Goal: Task Accomplishment & Management: Complete application form

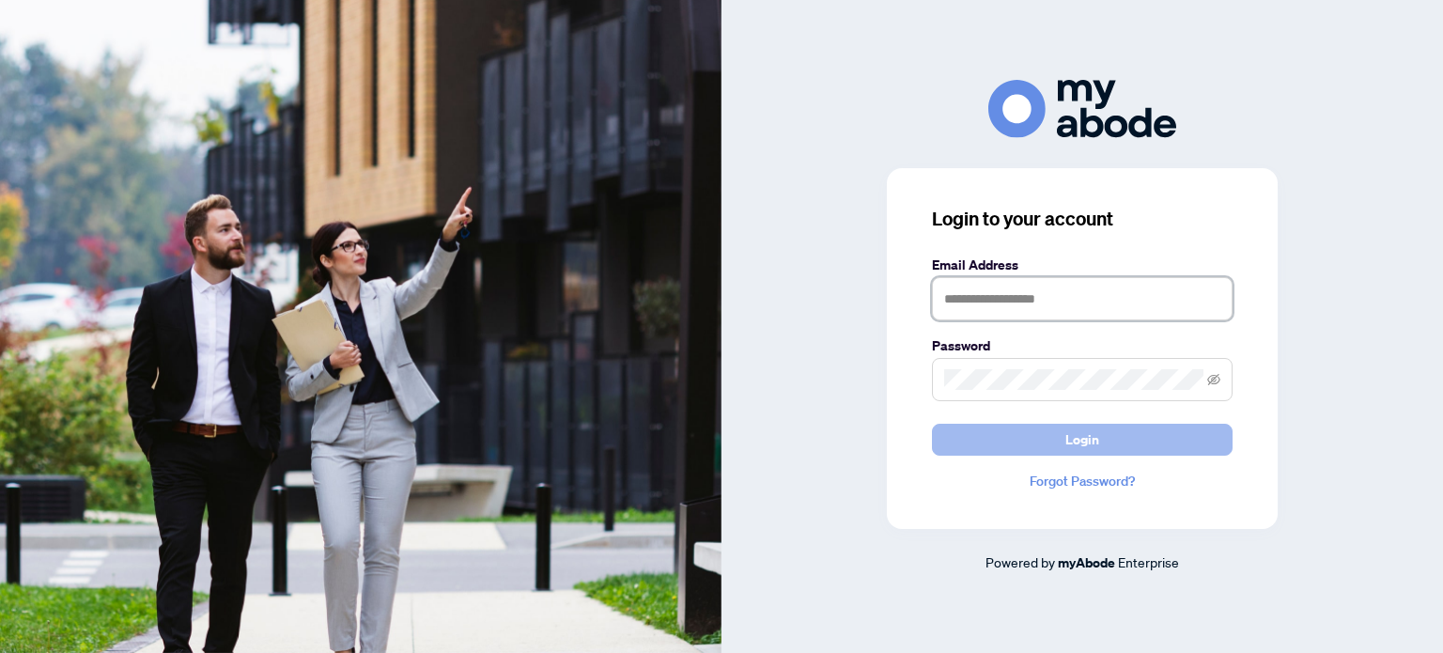
type input "**********"
click at [1097, 431] on span "Login" at bounding box center [1083, 440] width 34 height 30
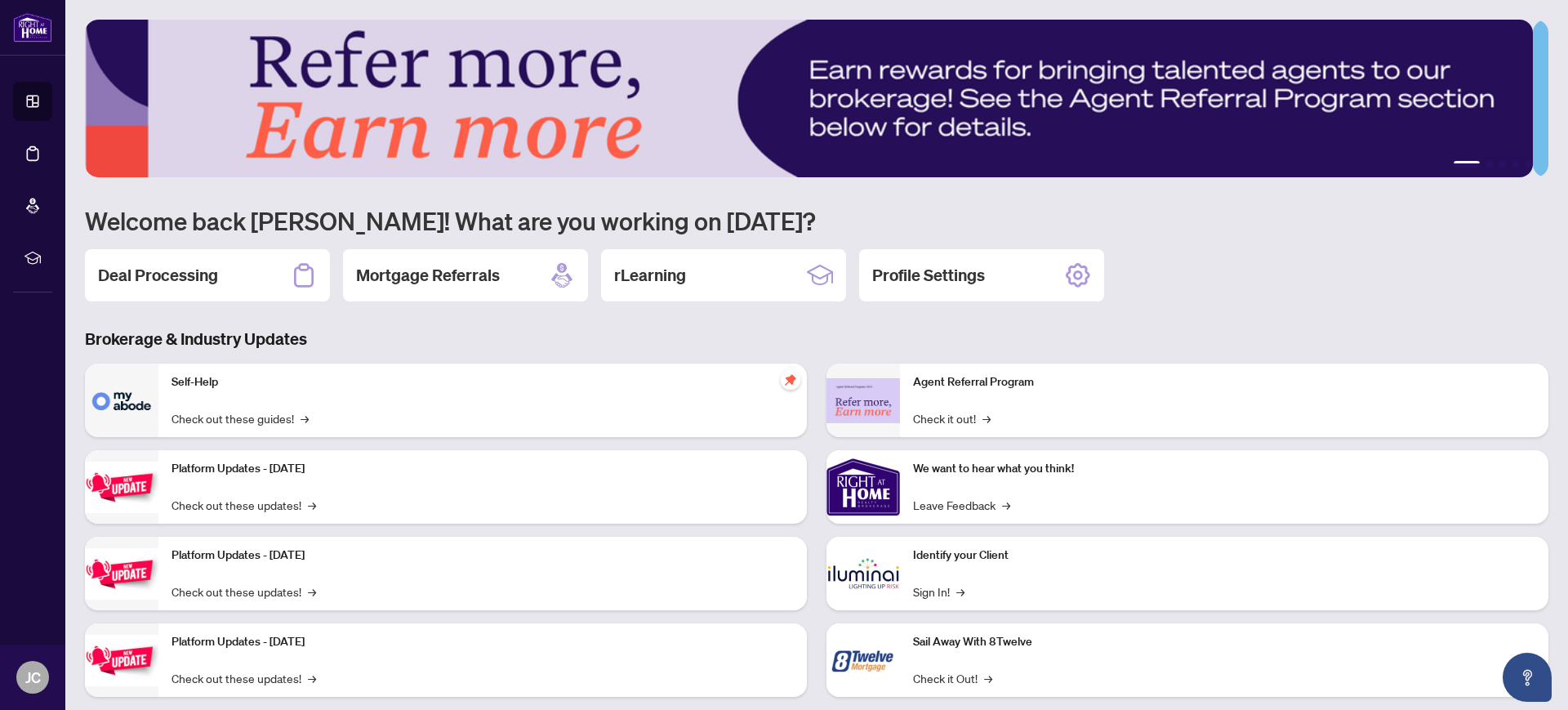
click at [524, 328] on h3 "Brokerage & Industry Updates" at bounding box center [817, 339] width 1464 height 23
click at [241, 260] on div "Deal Processing" at bounding box center [208, 275] width 245 height 52
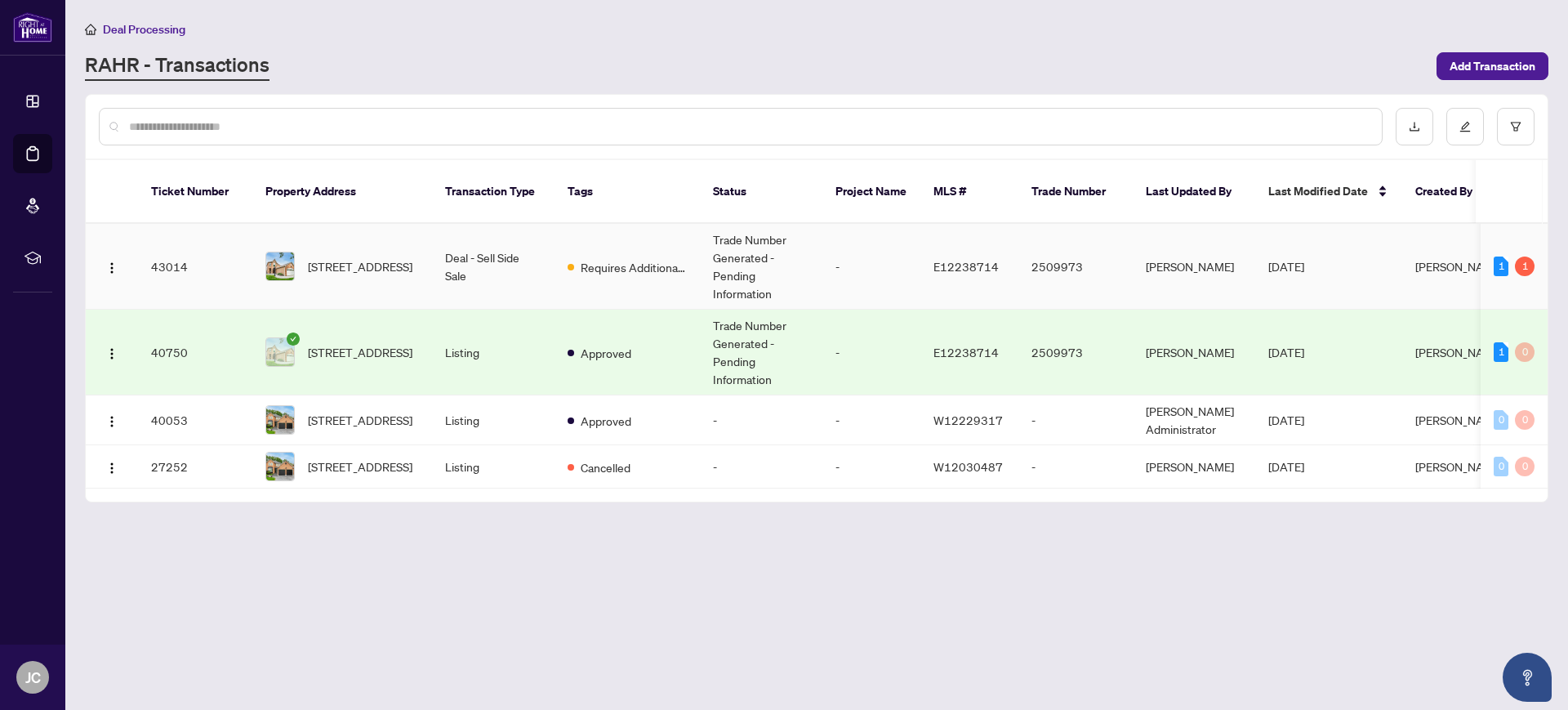
click at [502, 251] on td "Deal - Sell Side Sale" at bounding box center [493, 266] width 123 height 86
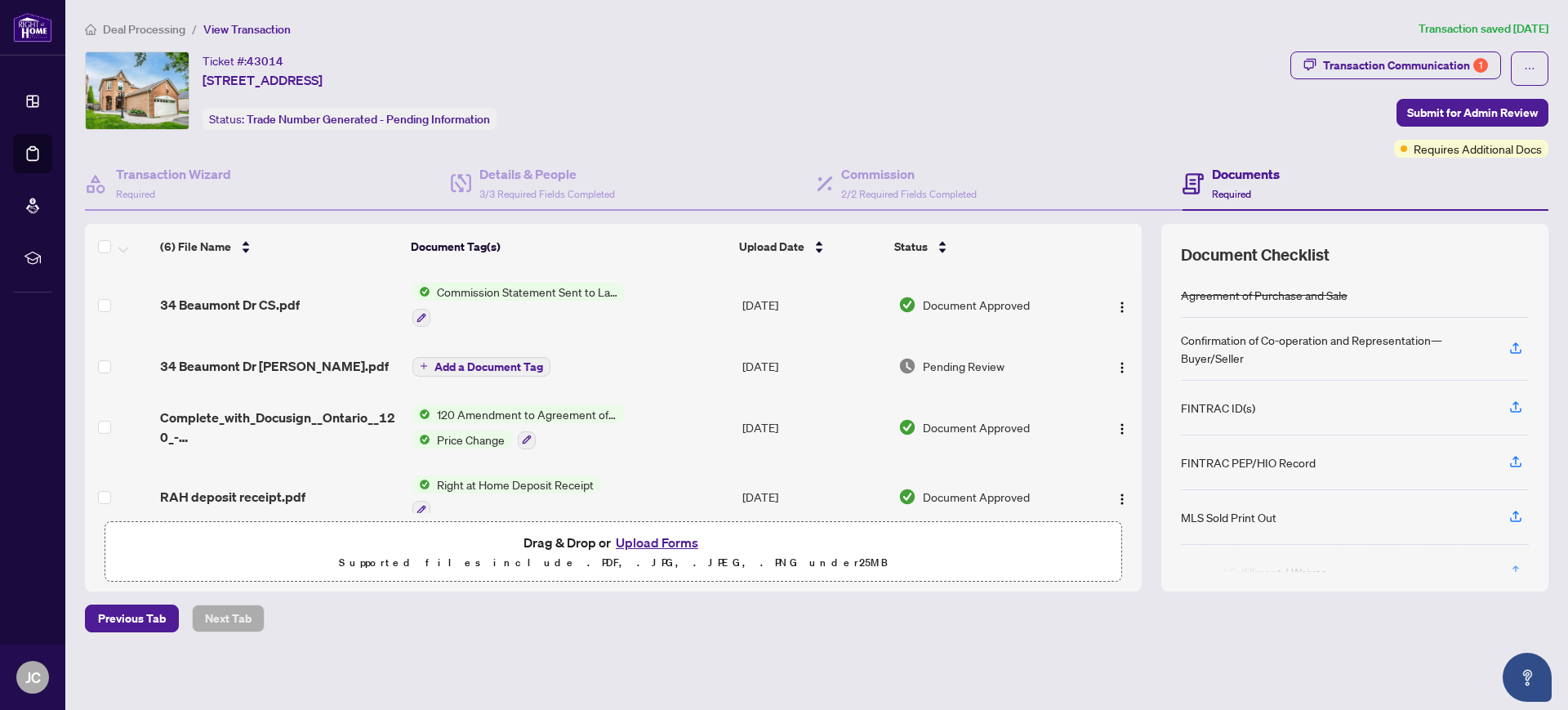
click at [308, 368] on div "34 Beaumont Dr [PERSON_NAME].pdf" at bounding box center [279, 366] width 239 height 20
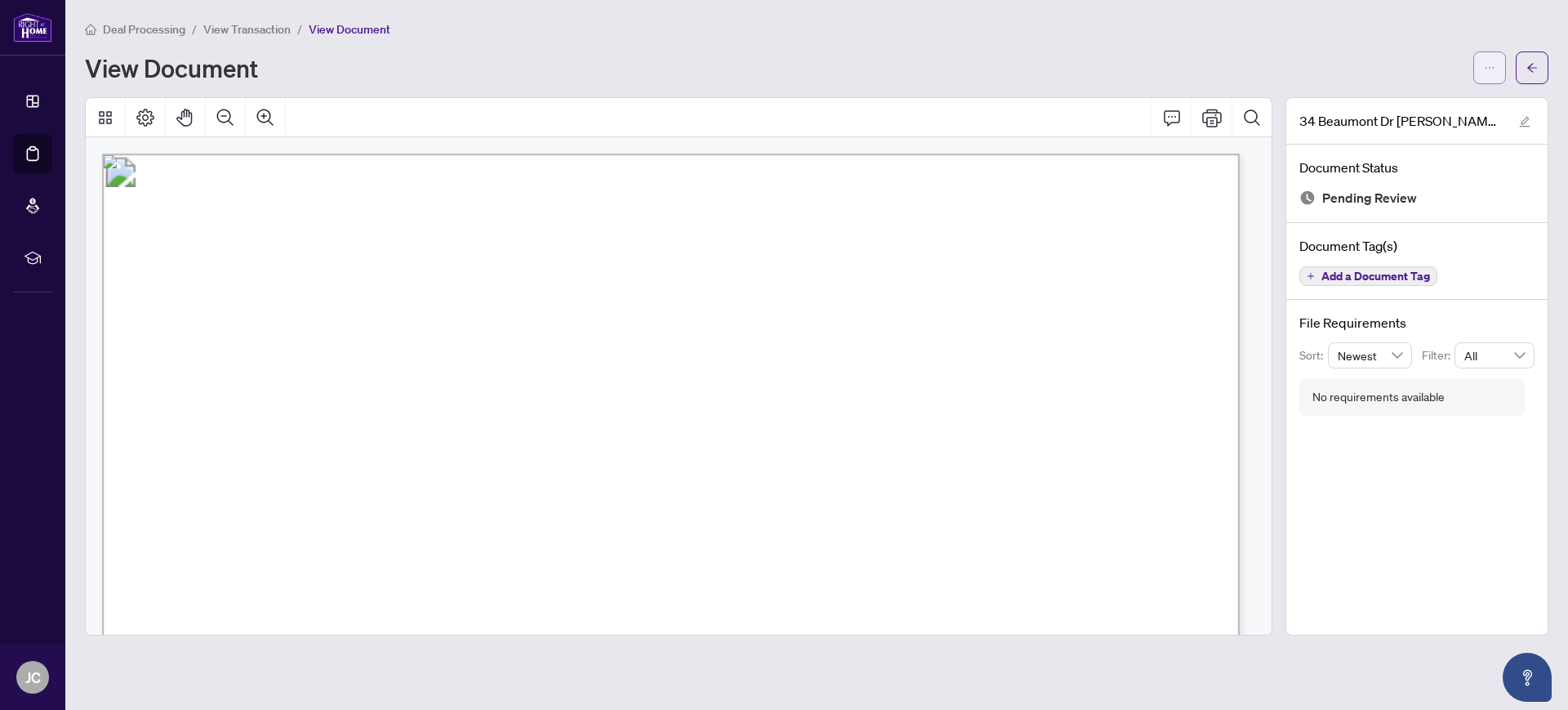
click at [1496, 62] on button "button" at bounding box center [1490, 68] width 33 height 33
click at [1435, 109] on span "Download" at bounding box center [1431, 103] width 124 height 18
click at [1425, 37] on div "Deal Processing / View Transaction / View Document View Document" at bounding box center [817, 52] width 1464 height 64
click at [1552, 75] on main "Deal Processing / View Transaction / View Document View Document [STREET_ADDRES…" at bounding box center [816, 355] width 1503 height 710
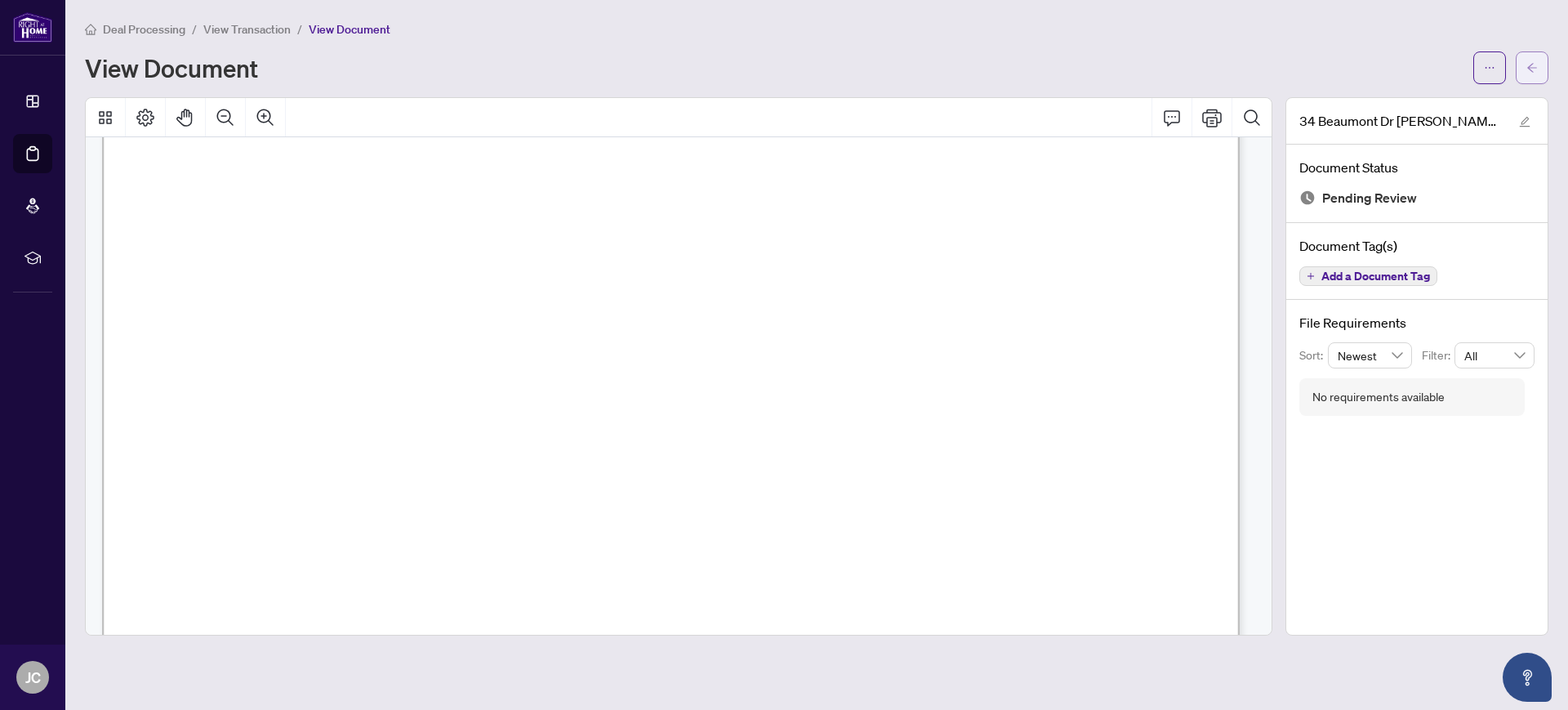
click at [1536, 62] on icon "arrow-left" at bounding box center [1531, 67] width 11 height 11
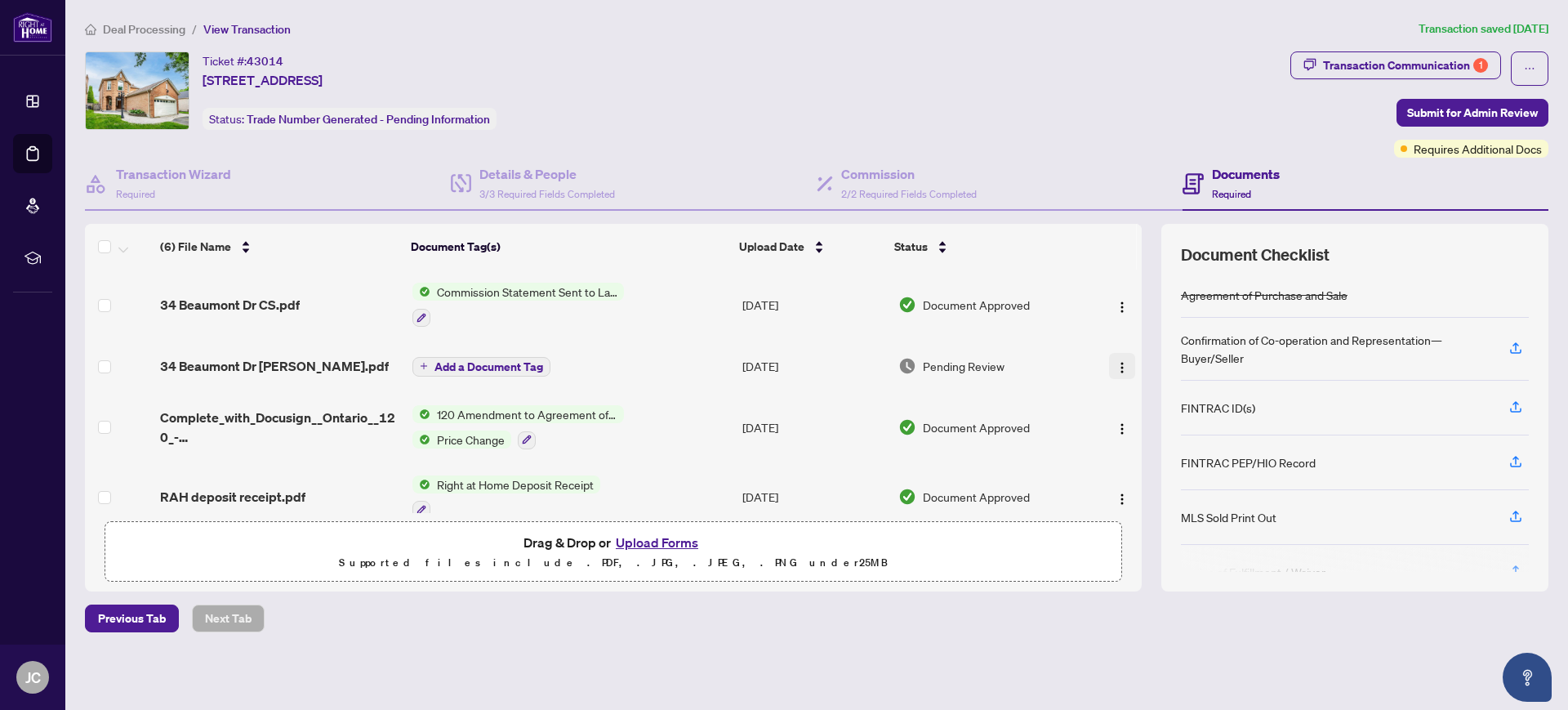
click at [1119, 361] on img "button" at bounding box center [1122, 367] width 13 height 13
click at [1026, 592] on div "Deal Processing / View Transaction Transaction saved [DATE] Ticket #: 43014 [ST…" at bounding box center [816, 355] width 1477 height 670
click at [1444, 57] on div "Transaction Communication 1" at bounding box center [1405, 65] width 165 height 26
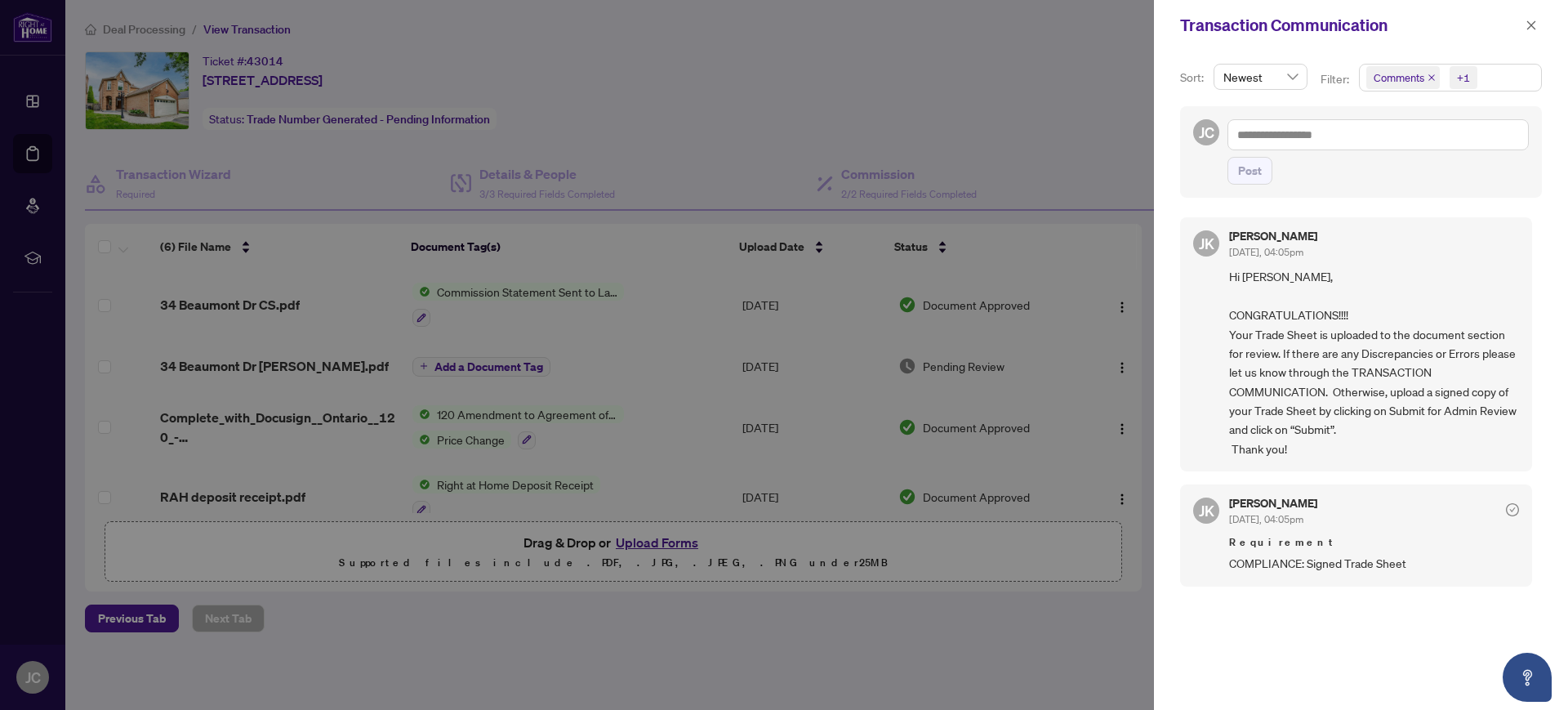
click at [984, 623] on div at bounding box center [784, 355] width 1568 height 710
click at [424, 624] on div at bounding box center [784, 355] width 1568 height 710
click at [1528, 30] on icon "close" at bounding box center [1531, 25] width 11 height 11
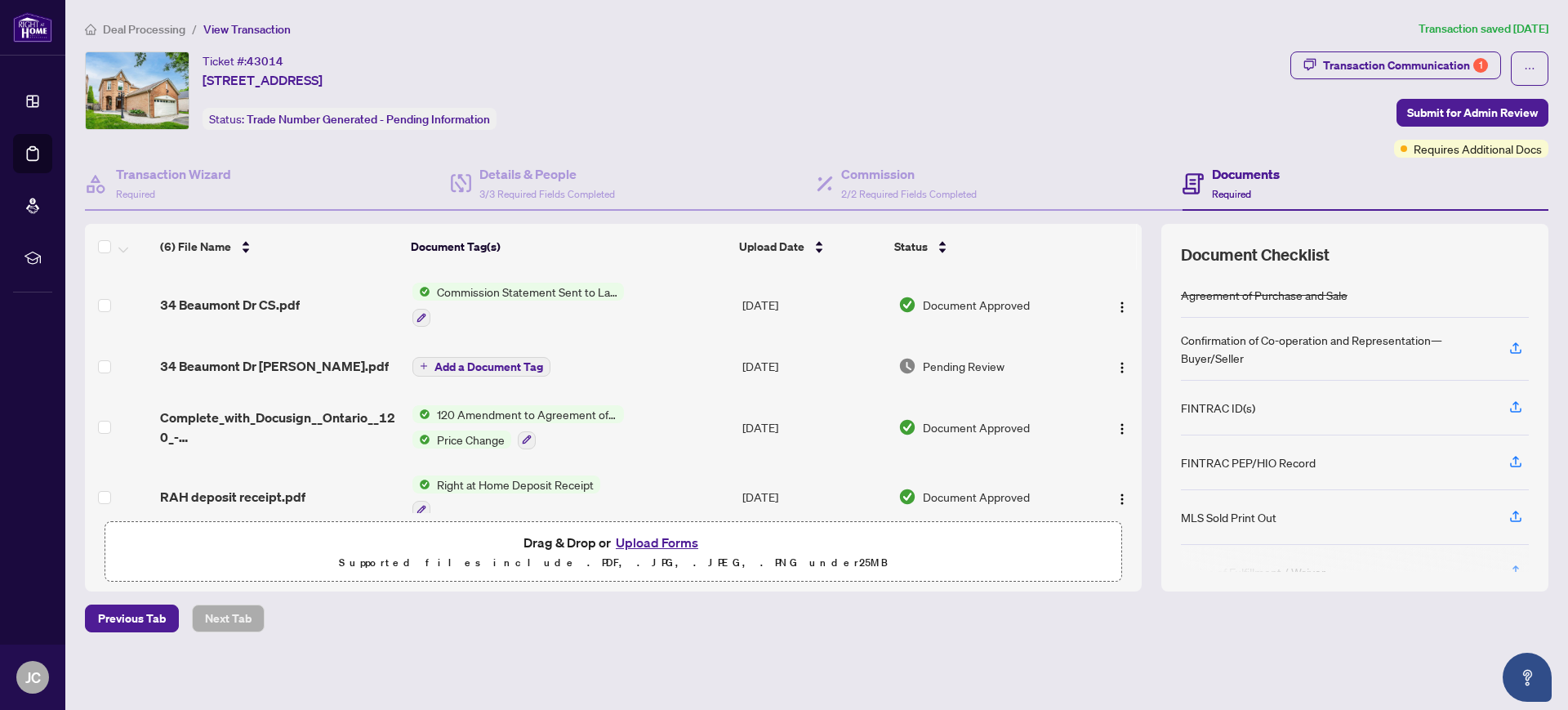
click at [631, 536] on button "Upload Forms" at bounding box center [657, 542] width 92 height 21
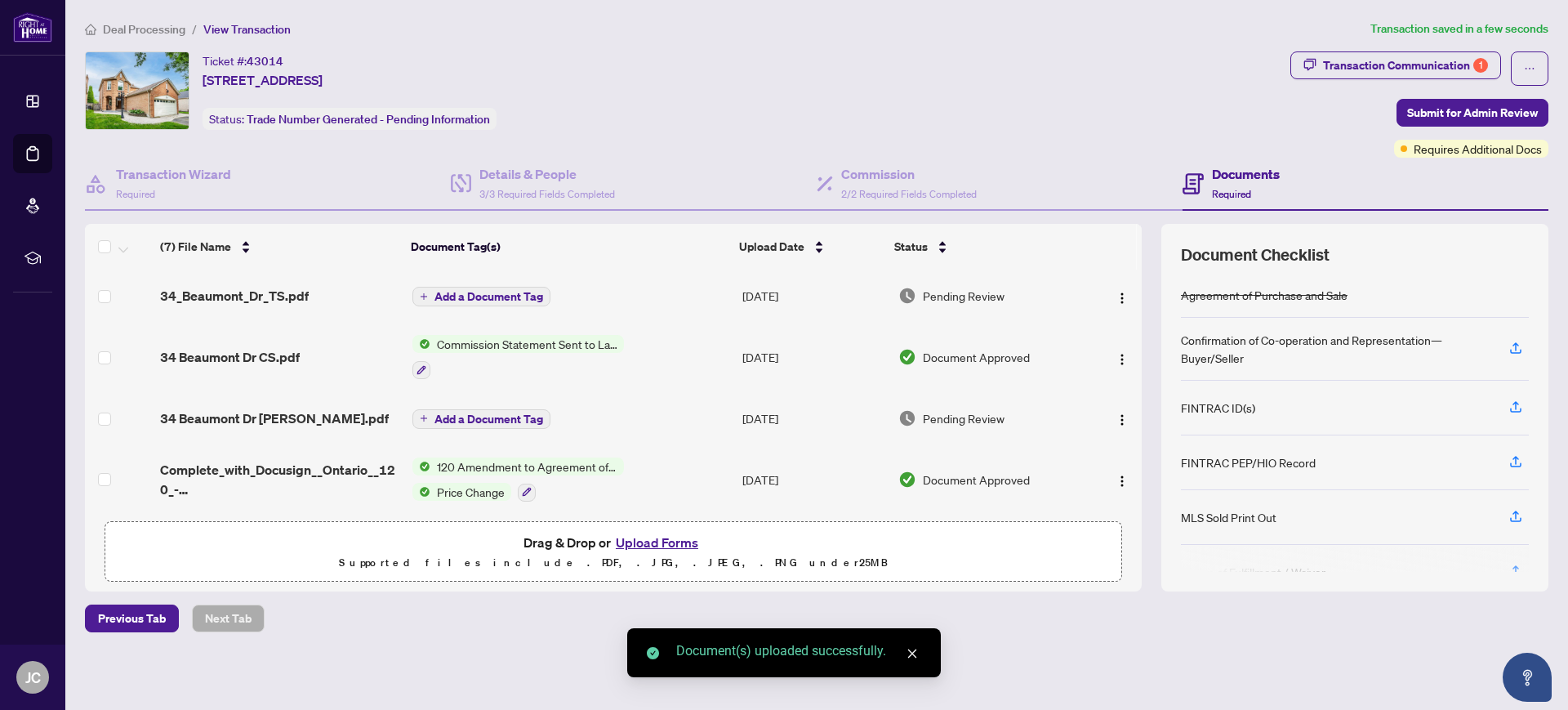
click at [534, 685] on div "Deal Processing / View Transaction Transaction saved in a few seconds Ticket #:…" at bounding box center [816, 355] width 1477 height 670
click at [289, 296] on span "34_Beaumont_Dr_TS.pdf" at bounding box center [234, 295] width 149 height 20
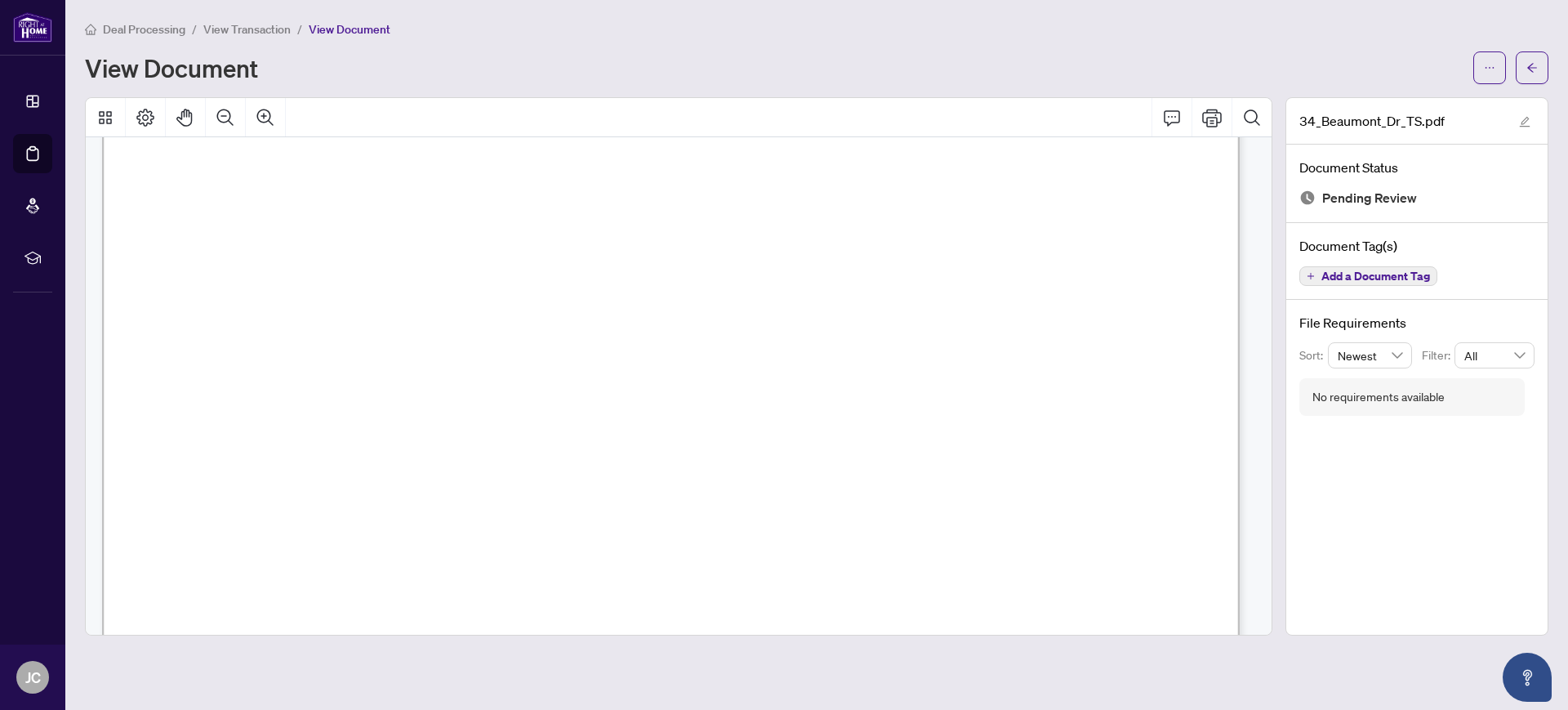
scroll to position [191, 0]
click at [1529, 80] on button "button" at bounding box center [1532, 68] width 33 height 33
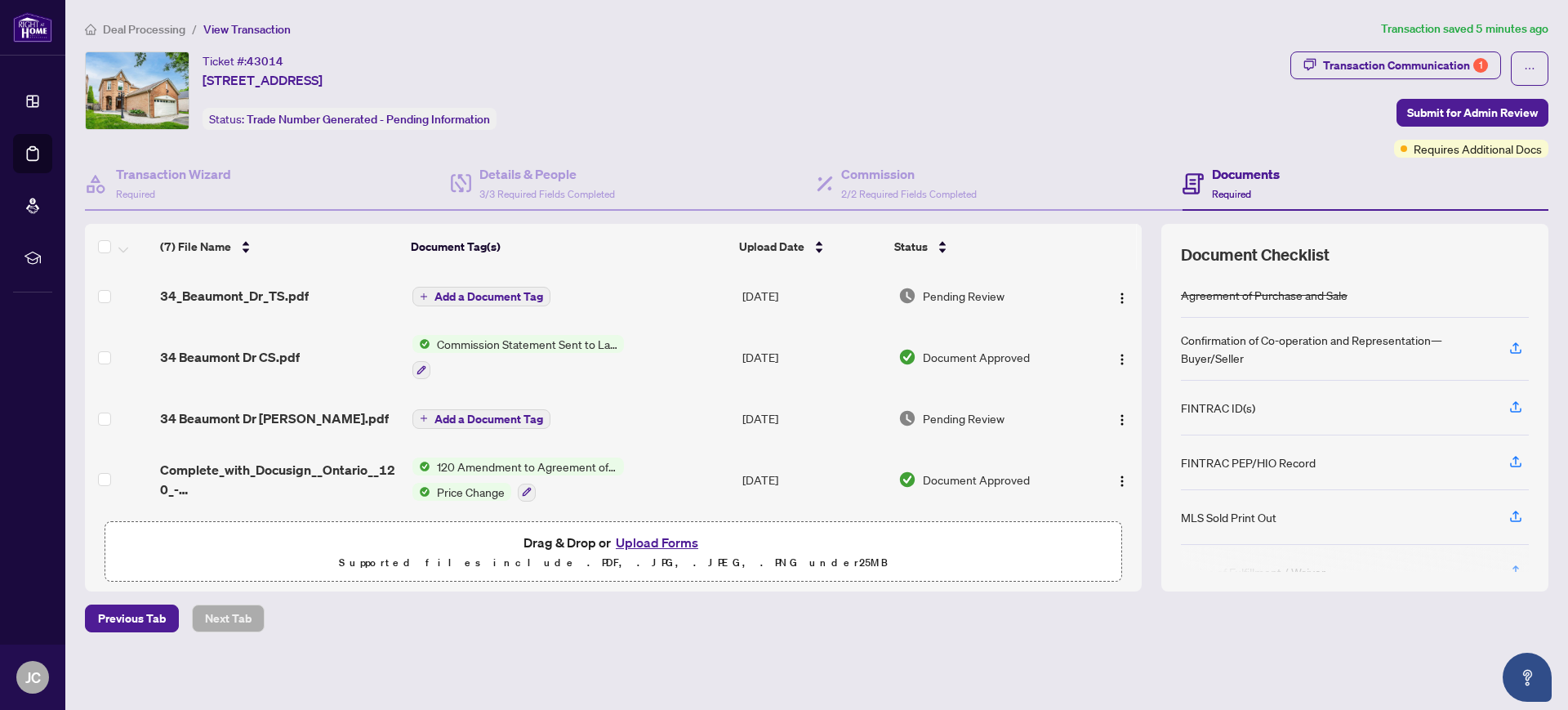
click at [947, 45] on div "Deal Processing / View Transaction Transaction saved 5 minutes ago Ticket #: 43…" at bounding box center [816, 355] width 1477 height 670
click at [1415, 110] on span "Submit for Admin Review" at bounding box center [1472, 113] width 130 height 26
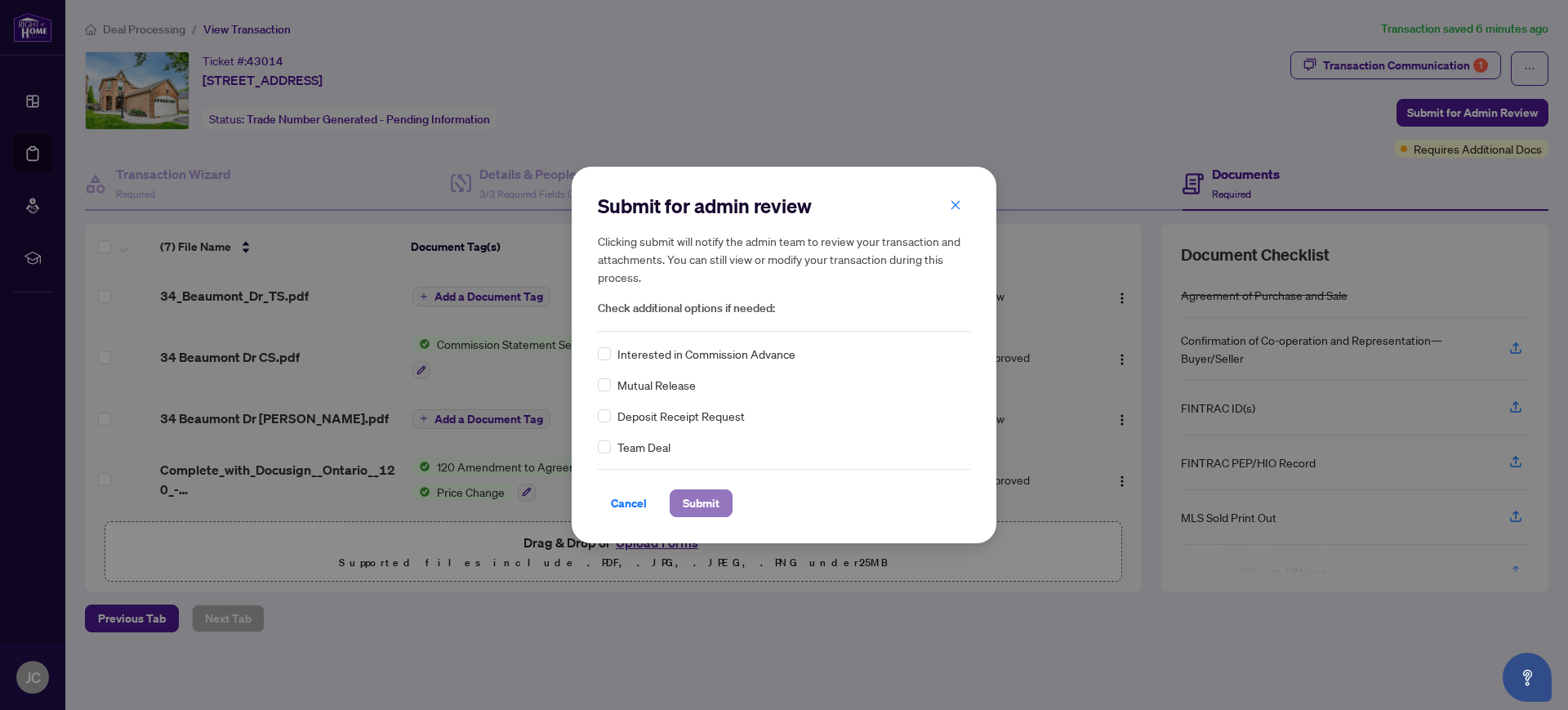
click at [709, 496] on span "Submit" at bounding box center [701, 503] width 37 height 26
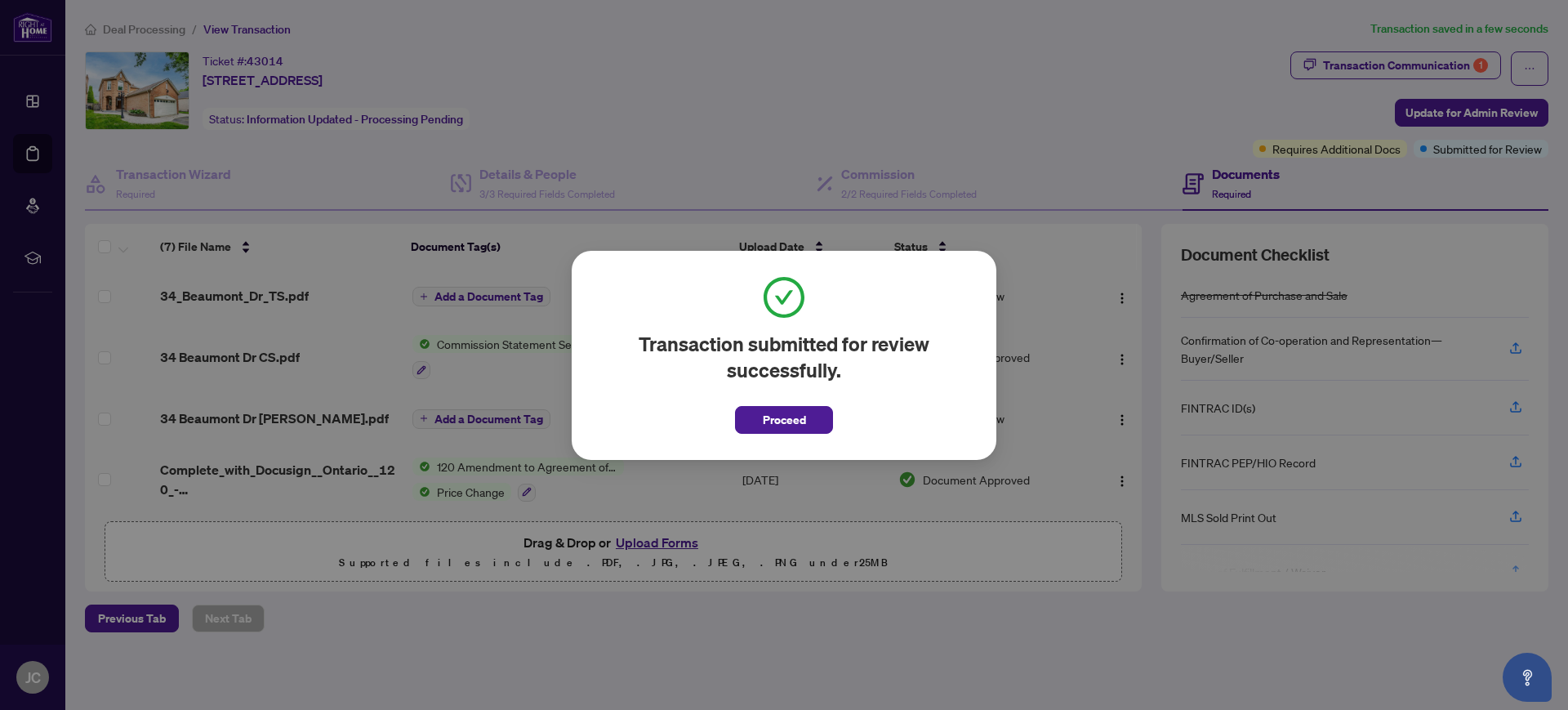
click at [776, 415] on span "Proceed" at bounding box center [785, 420] width 43 height 26
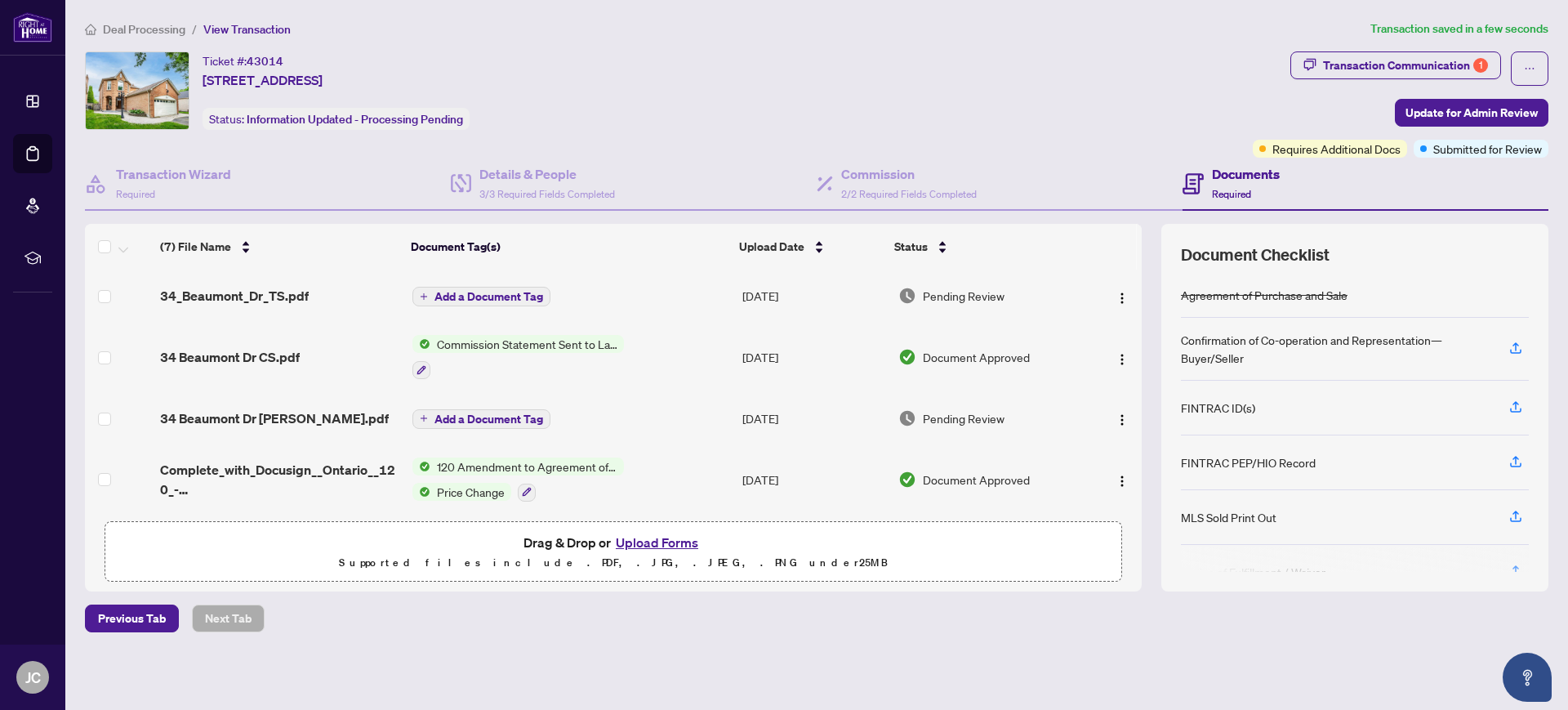
click at [703, 79] on div "Ticket #: 43014 [STREET_ADDRESS] Status: Information Updated - Processing Pendi…" at bounding box center [666, 90] width 1161 height 78
click at [821, 116] on div "Ticket #: 43014 [STREET_ADDRESS] Status: Information Updated - Processing Pendi…" at bounding box center [666, 90] width 1161 height 78
click at [860, 67] on div "Ticket #: 43014 [STREET_ADDRESS] Status: Information Updated - Processing Pendi…" at bounding box center [666, 90] width 1161 height 78
click at [284, 299] on span "34_Beaumont_Dr_TS.pdf" at bounding box center [234, 295] width 149 height 20
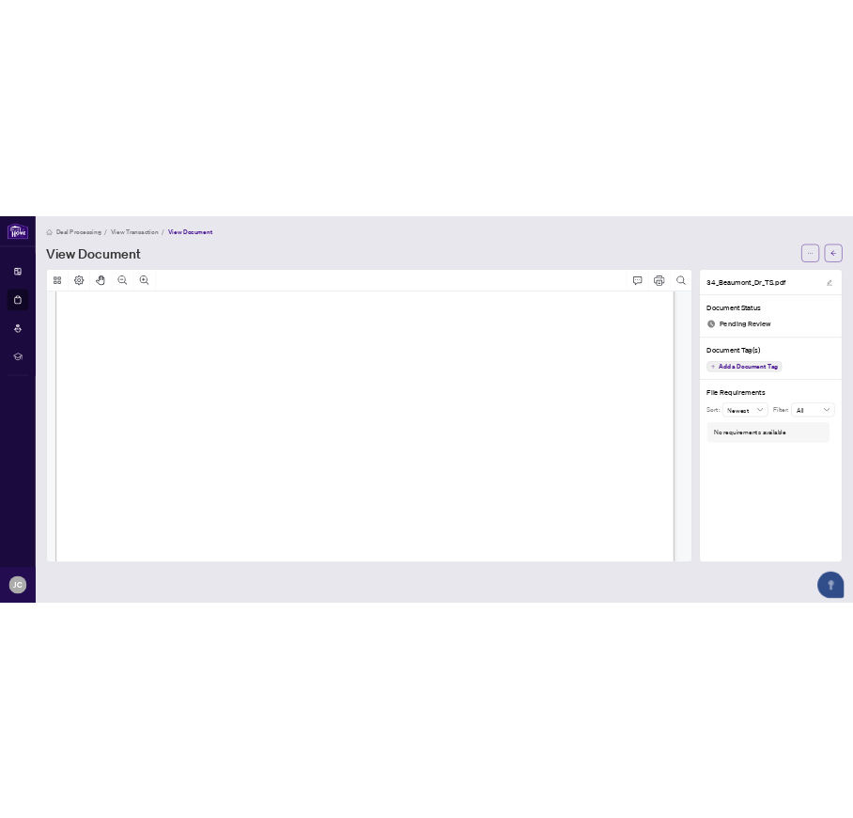
scroll to position [587, 0]
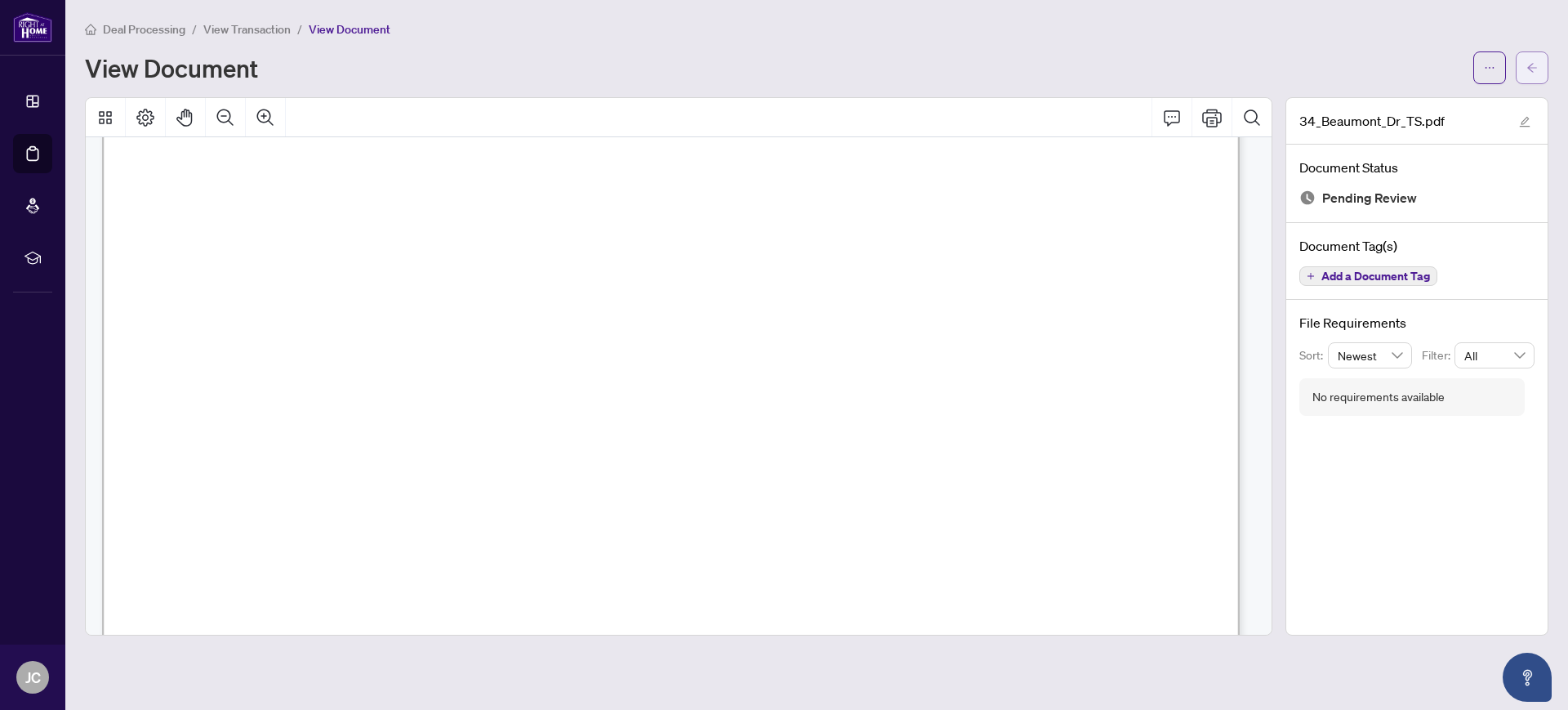
click at [1524, 81] on button "button" at bounding box center [1532, 68] width 33 height 33
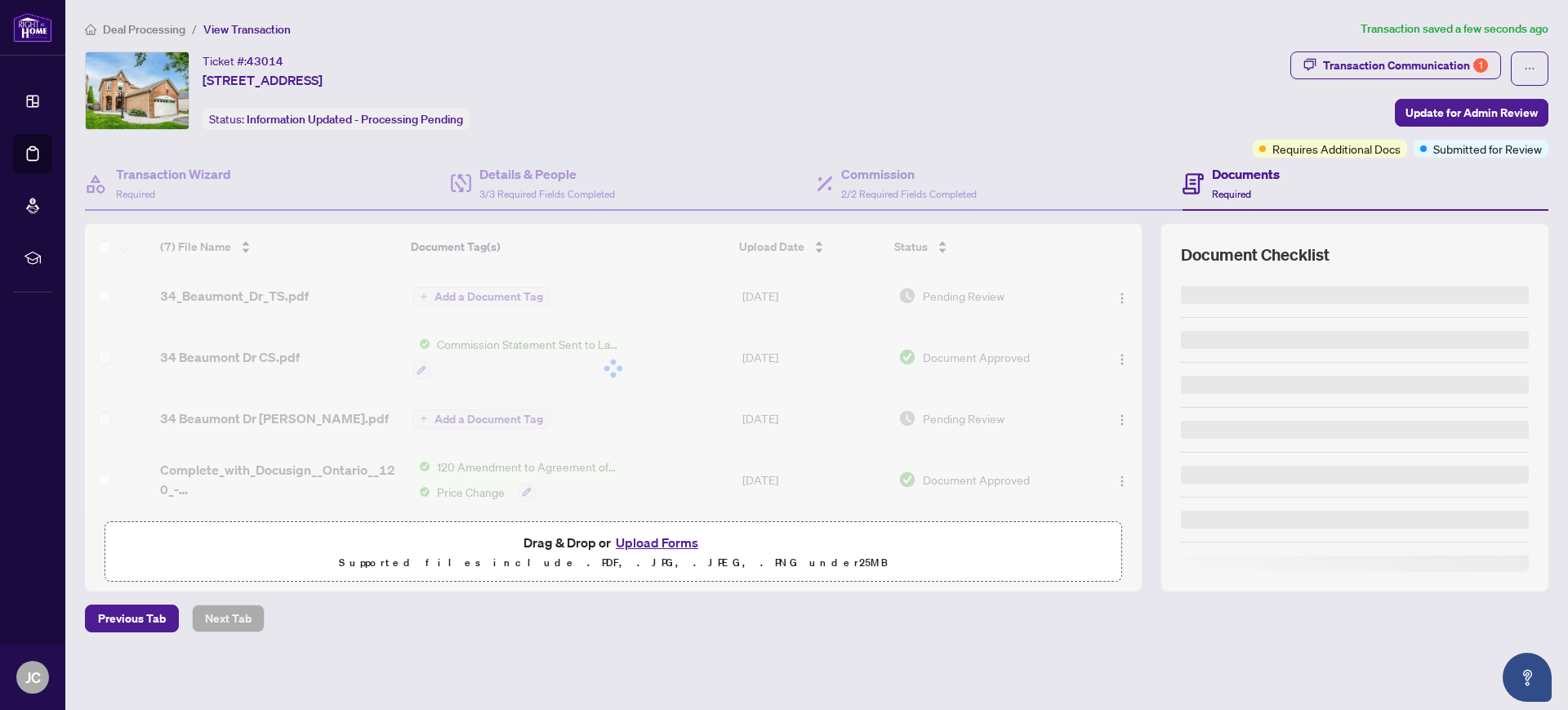
click at [1009, 70] on div "Ticket #: 43014 [STREET_ADDRESS] Status: Information Updated - Processing Pendi…" at bounding box center [666, 90] width 1161 height 78
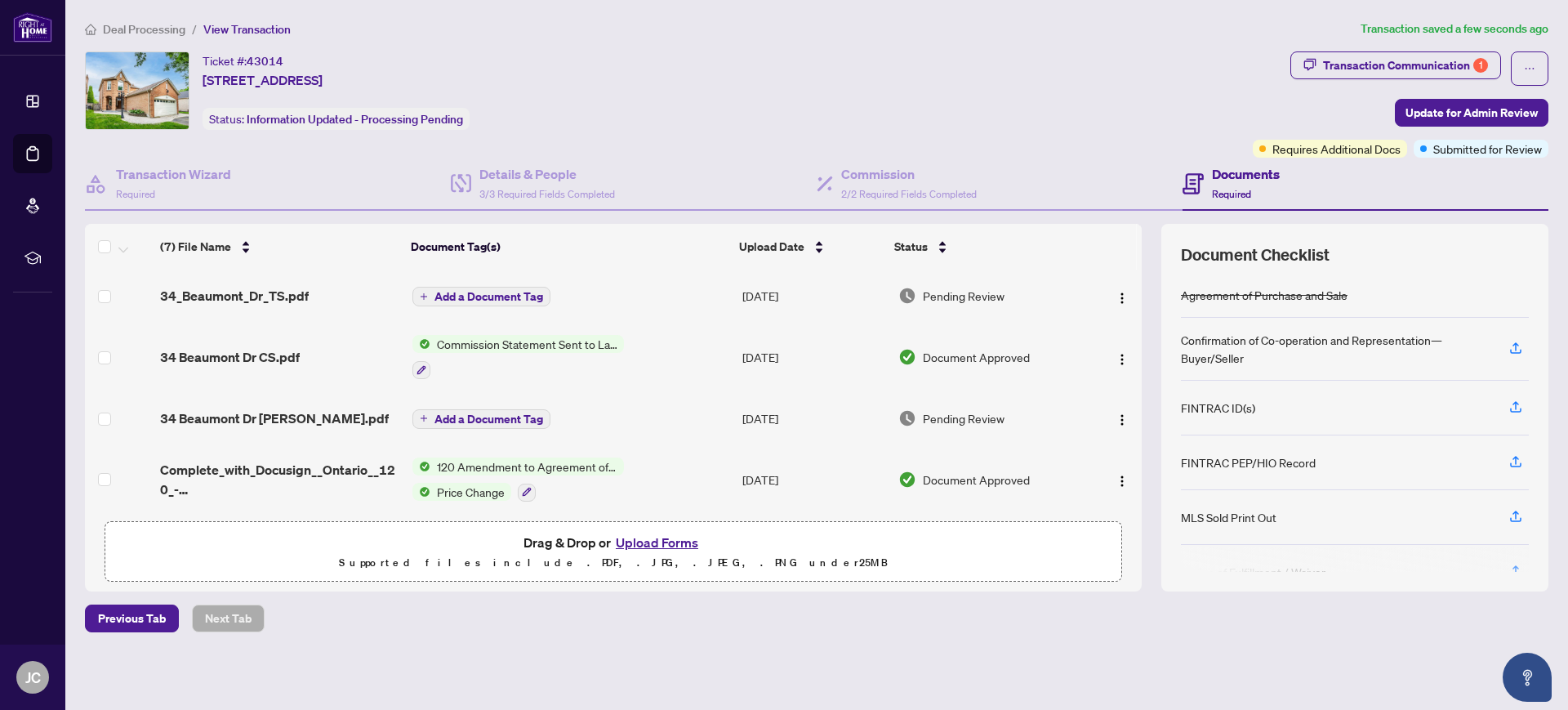
click at [1009, 47] on div "Deal Processing / View Transaction Transaction saved a few seconds ago Ticket #…" at bounding box center [816, 355] width 1477 height 670
